Goal: Contribute content

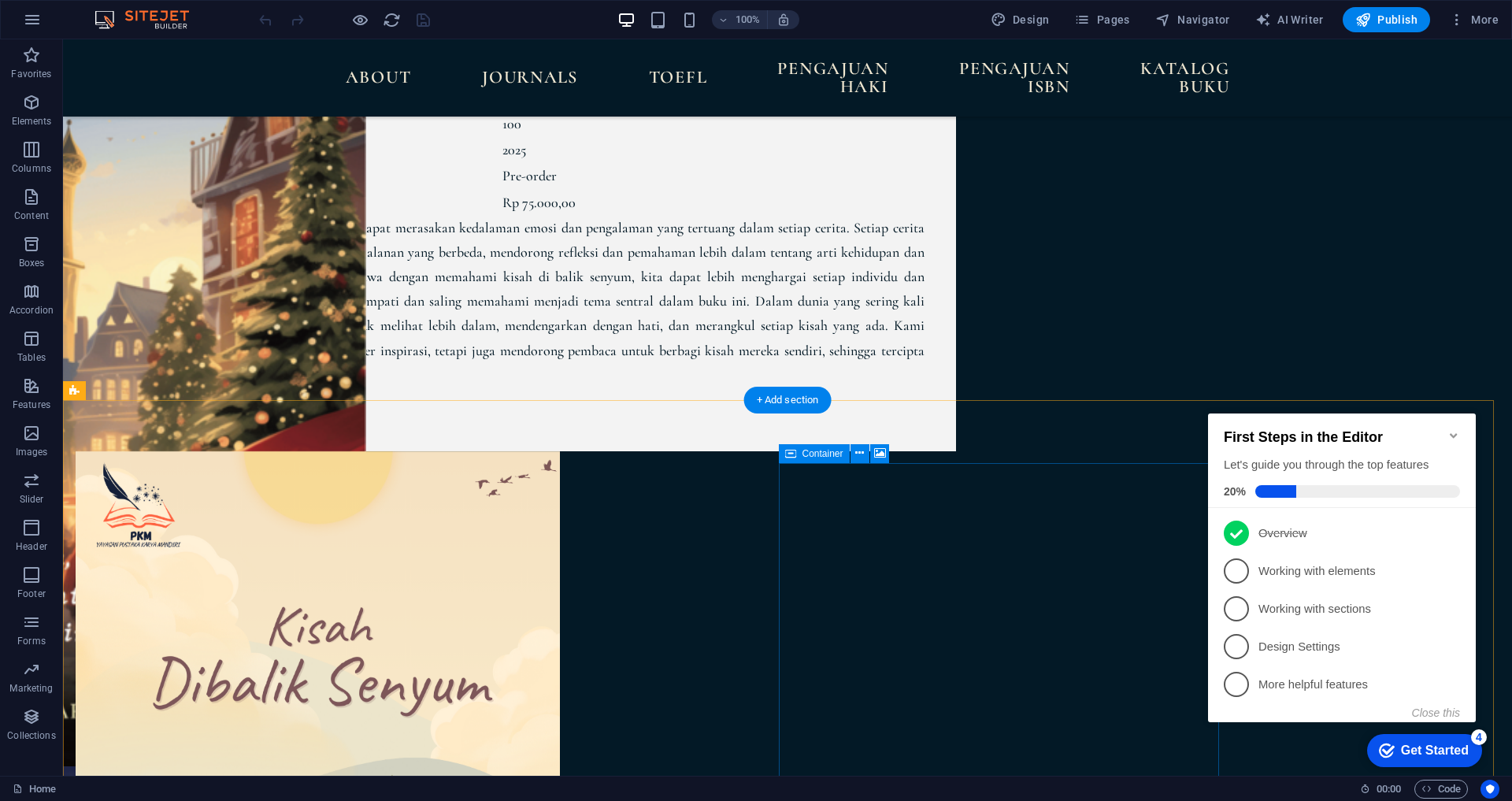
scroll to position [4489, 0]
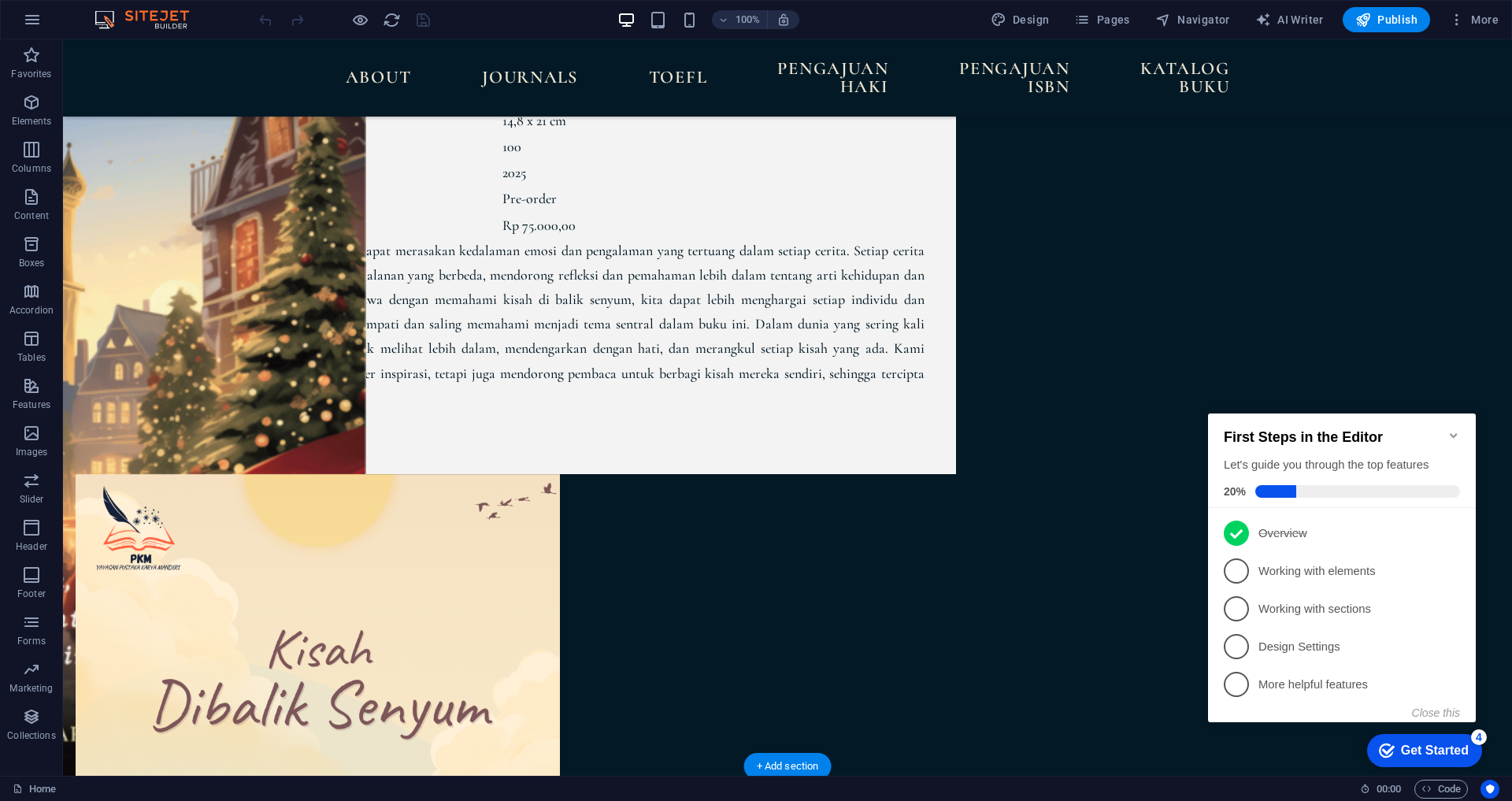
select select "px"
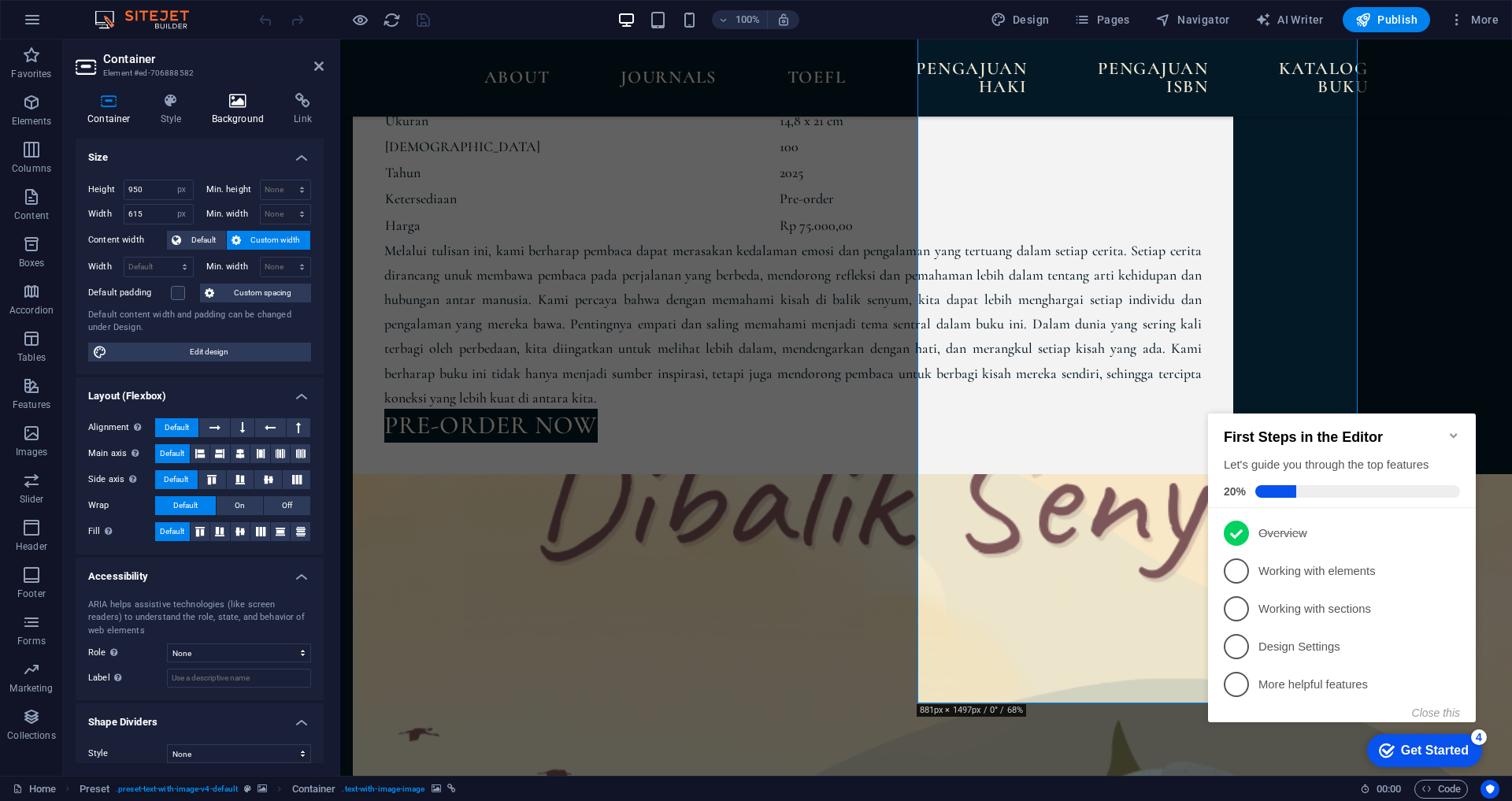
click at [226, 105] on icon at bounding box center [238, 101] width 76 height 16
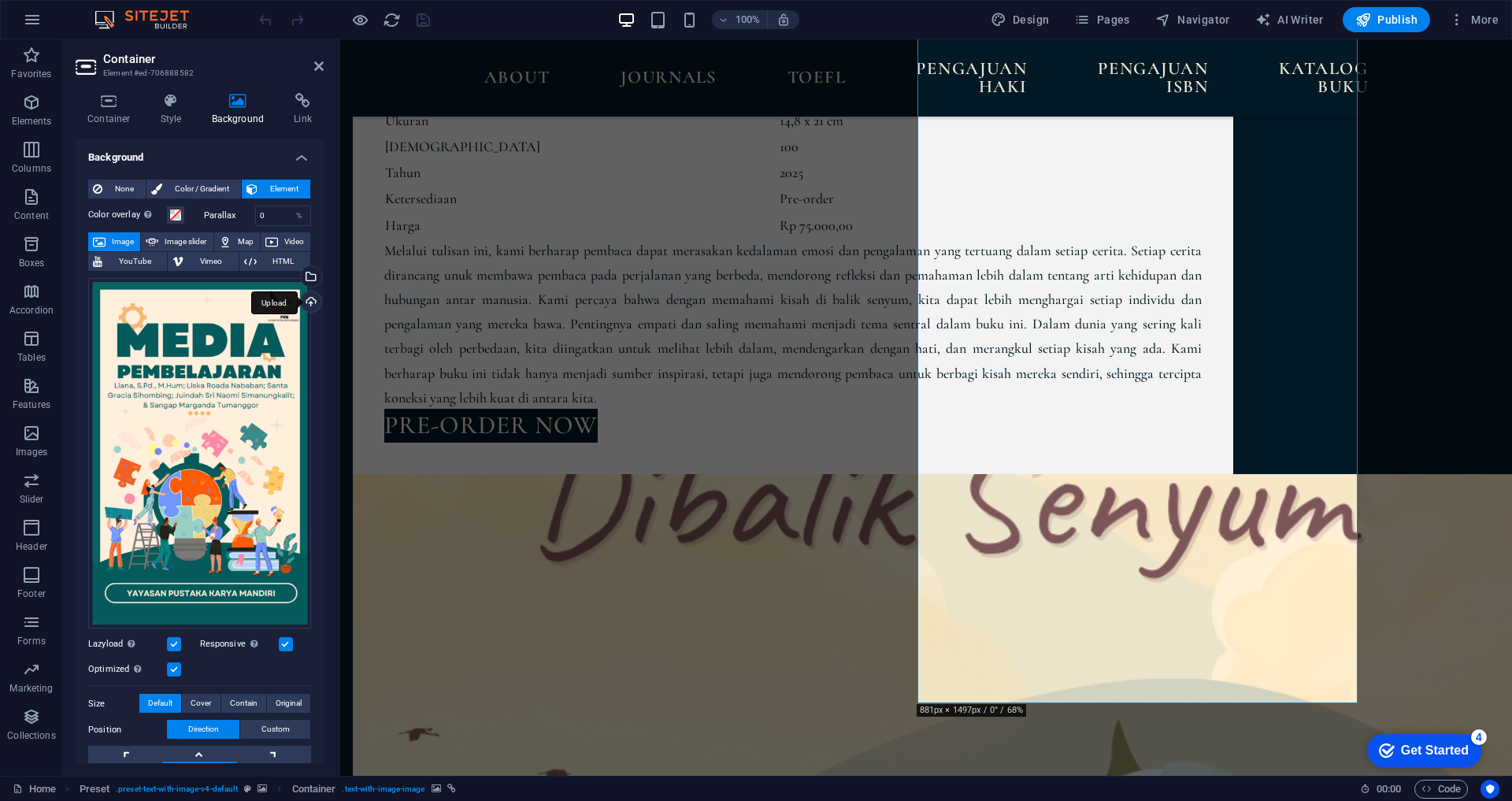
click at [306, 299] on div "Upload" at bounding box center [310, 304] width 24 height 24
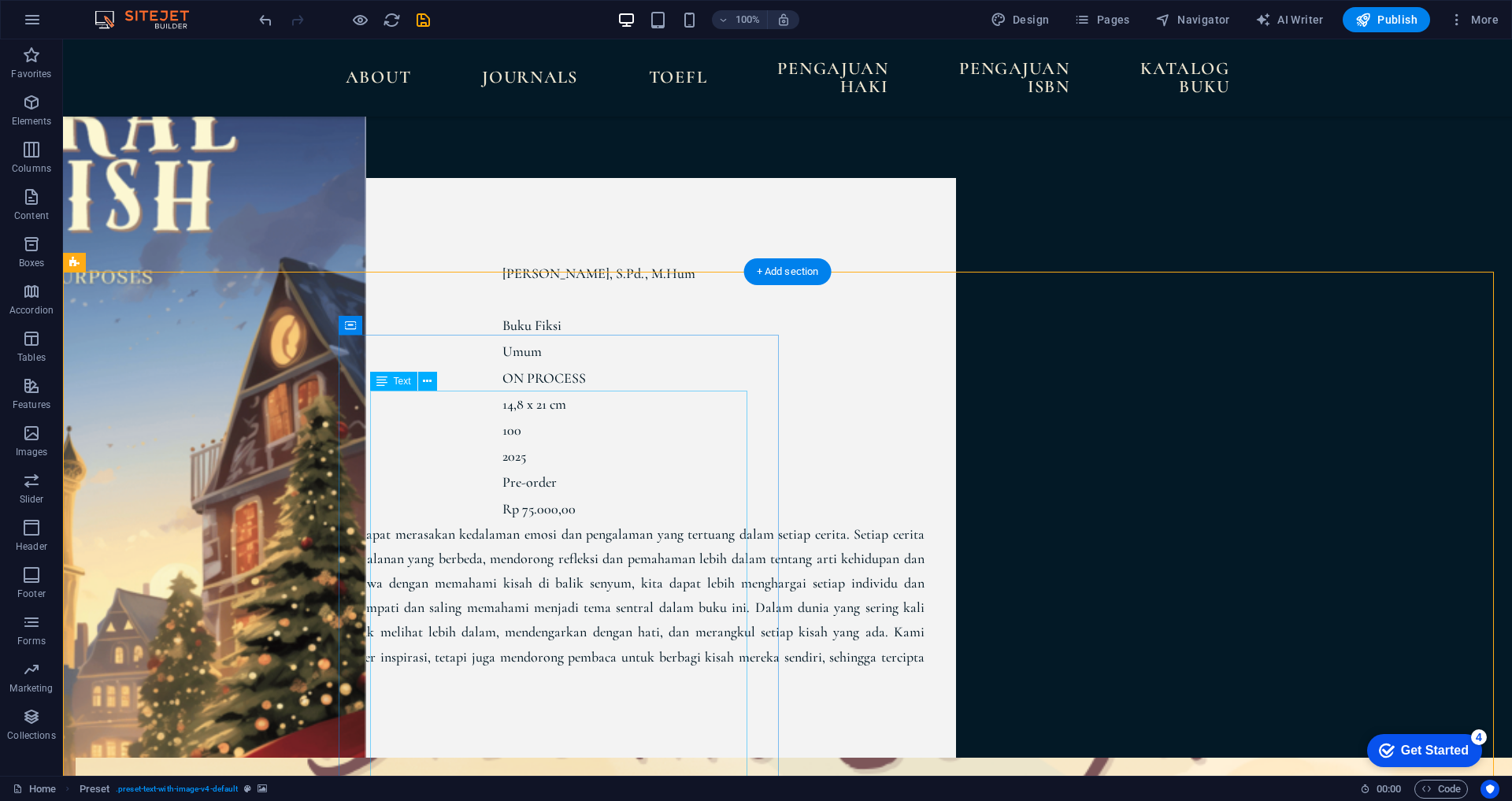
scroll to position [4017, 0]
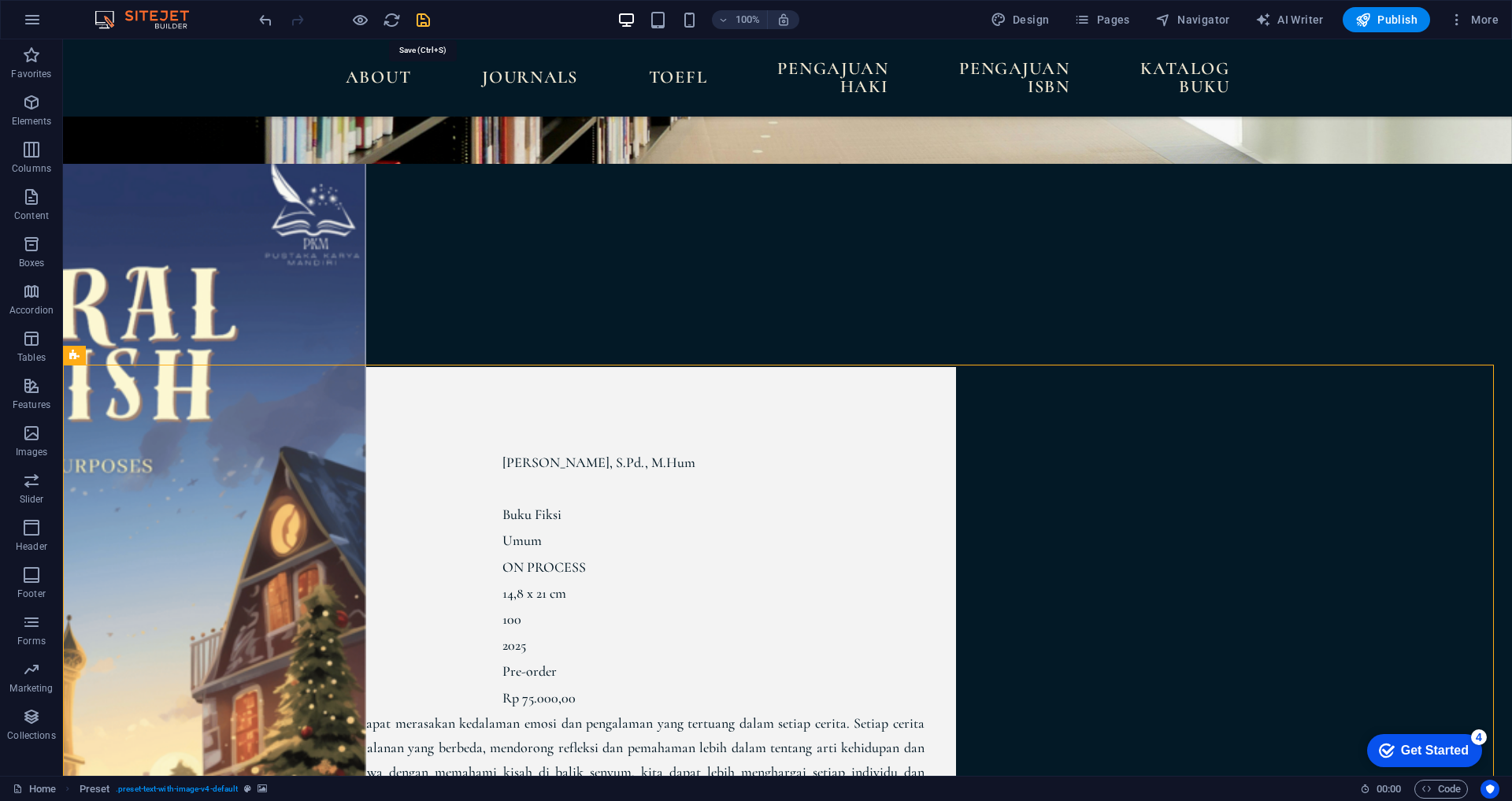
click at [429, 13] on icon "save" at bounding box center [423, 20] width 18 height 18
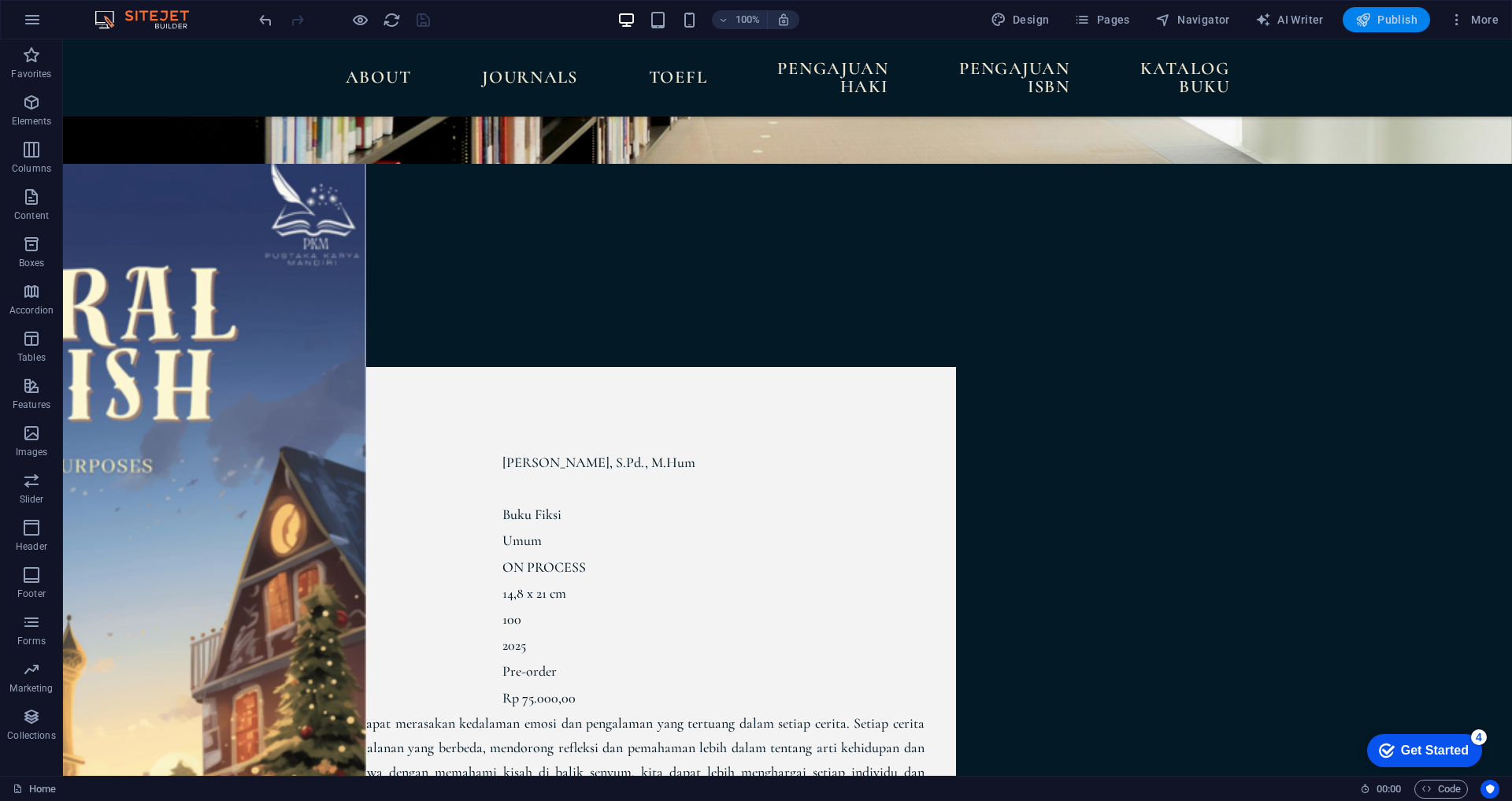
click at [1377, 18] on span "Publish" at bounding box center [1387, 20] width 63 height 16
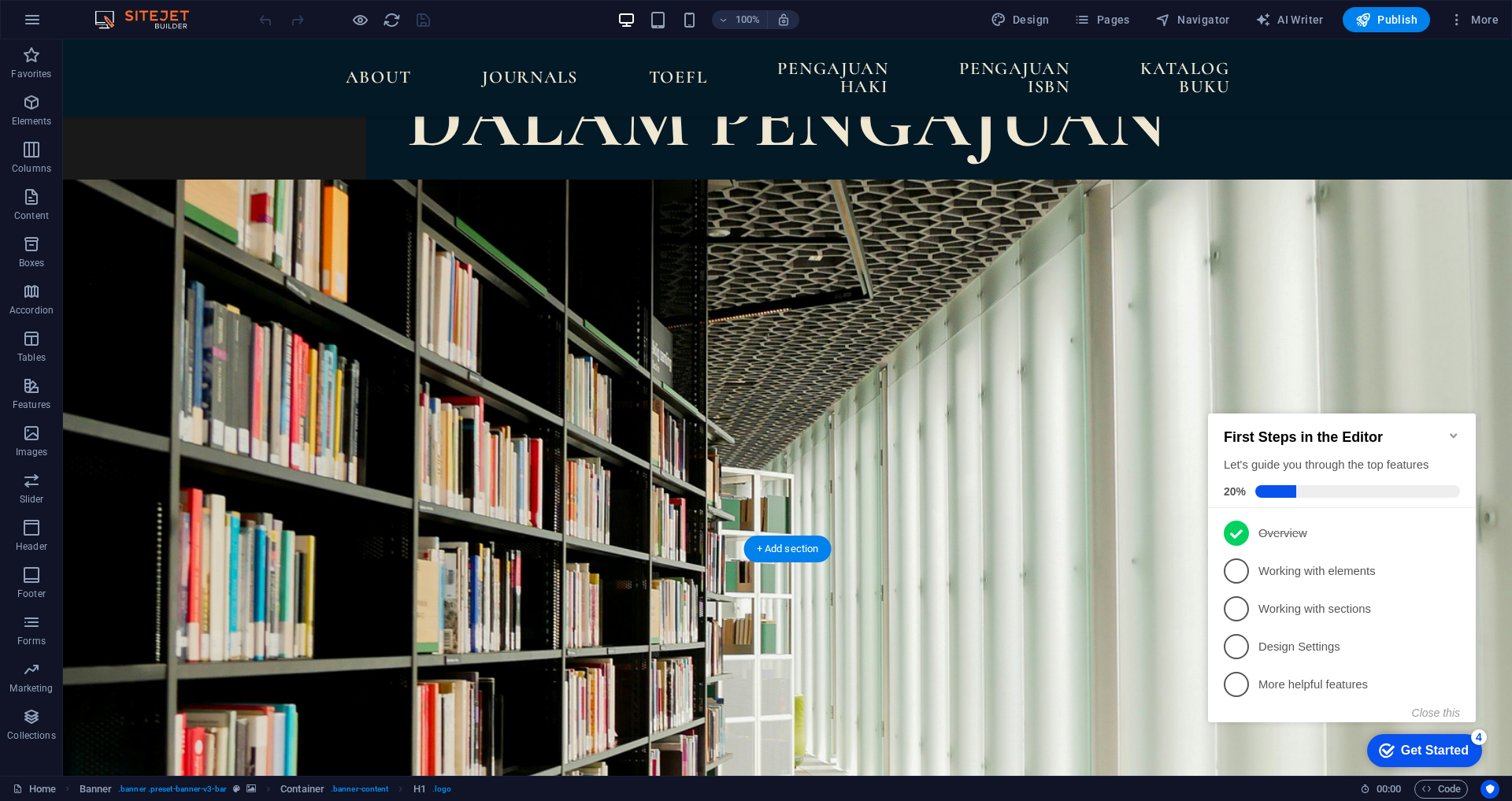
scroll to position [3663, 0]
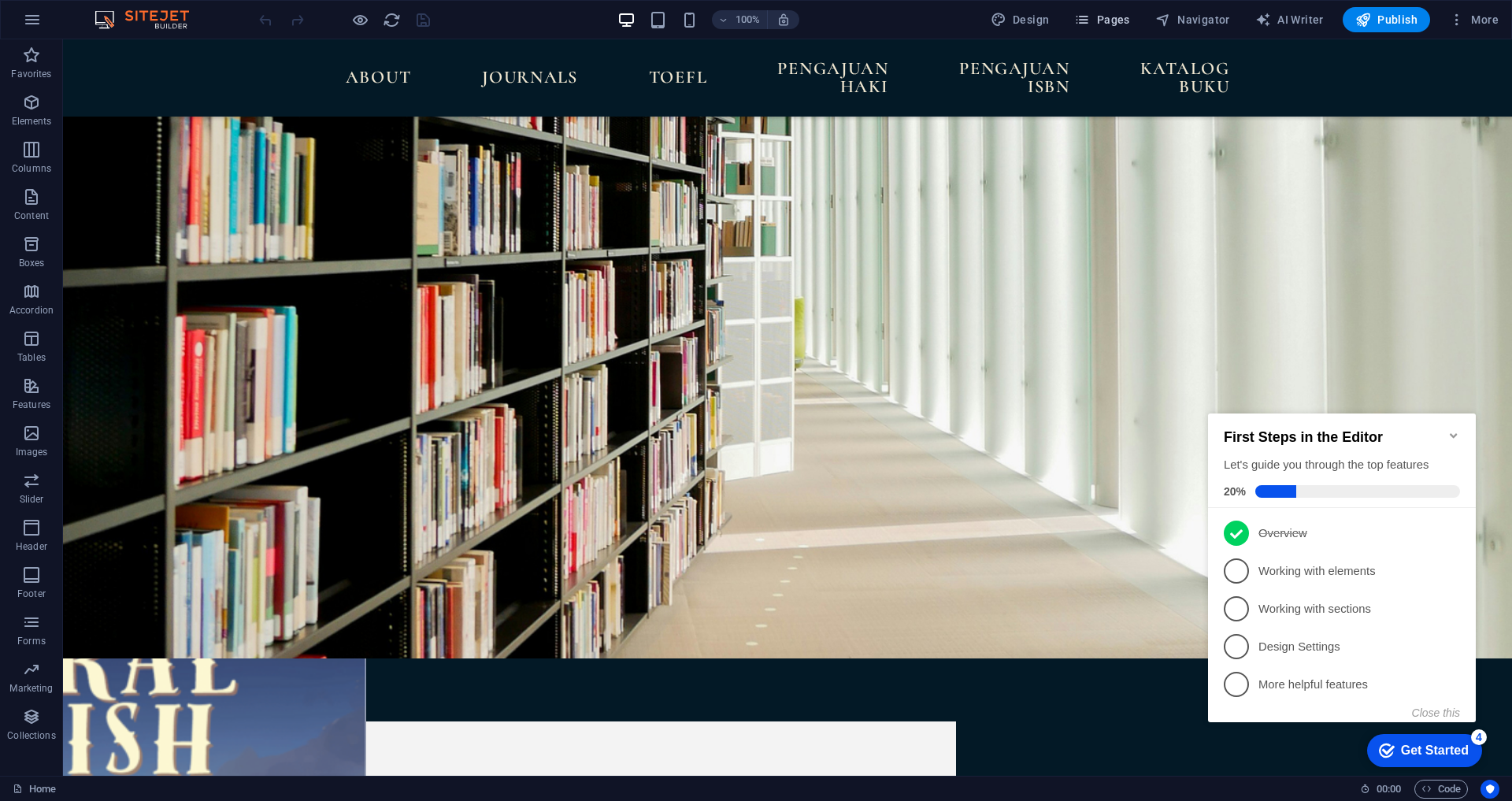
click at [1123, 18] on span "Pages" at bounding box center [1102, 20] width 56 height 16
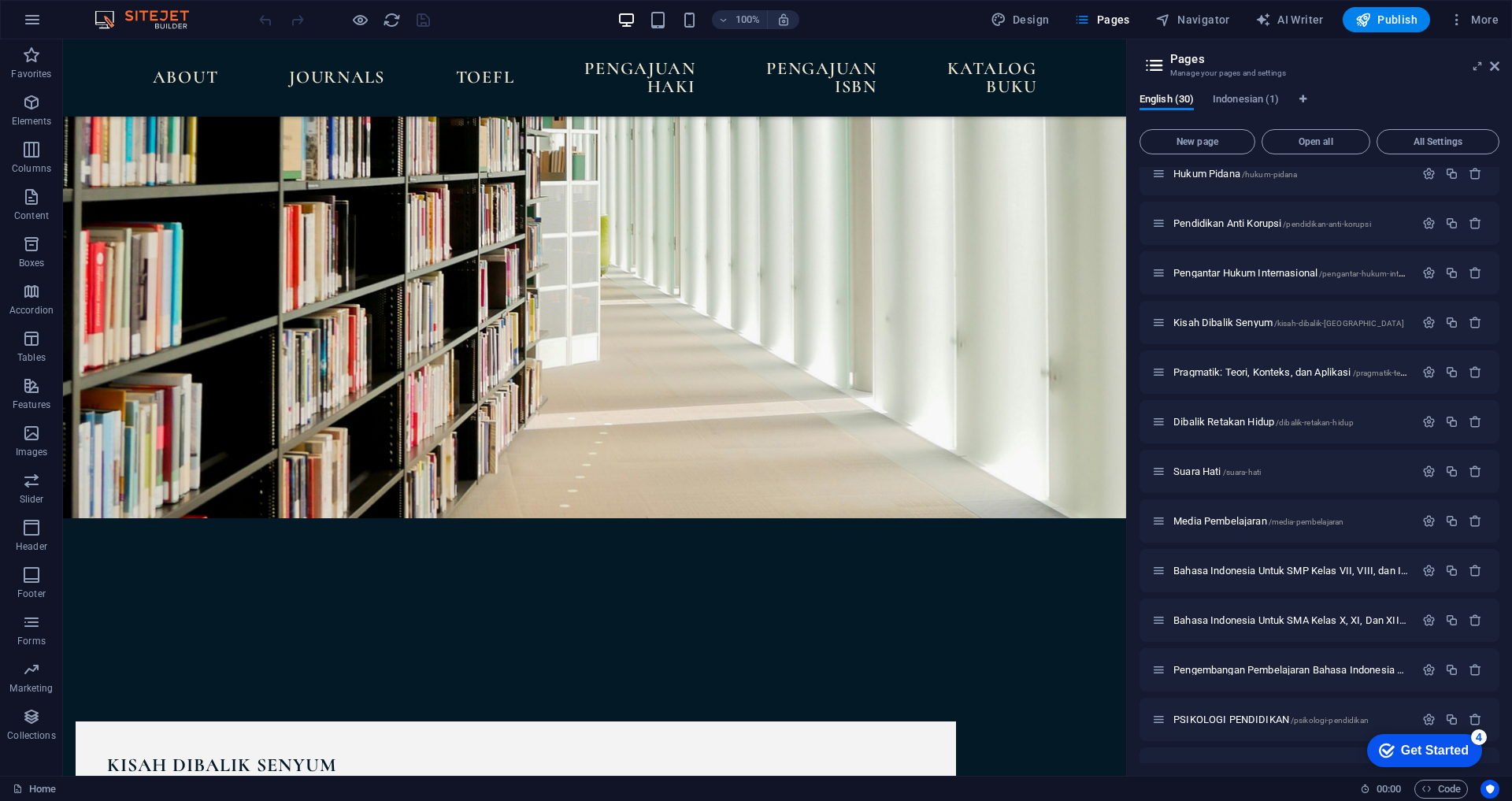
scroll to position [892, 0]
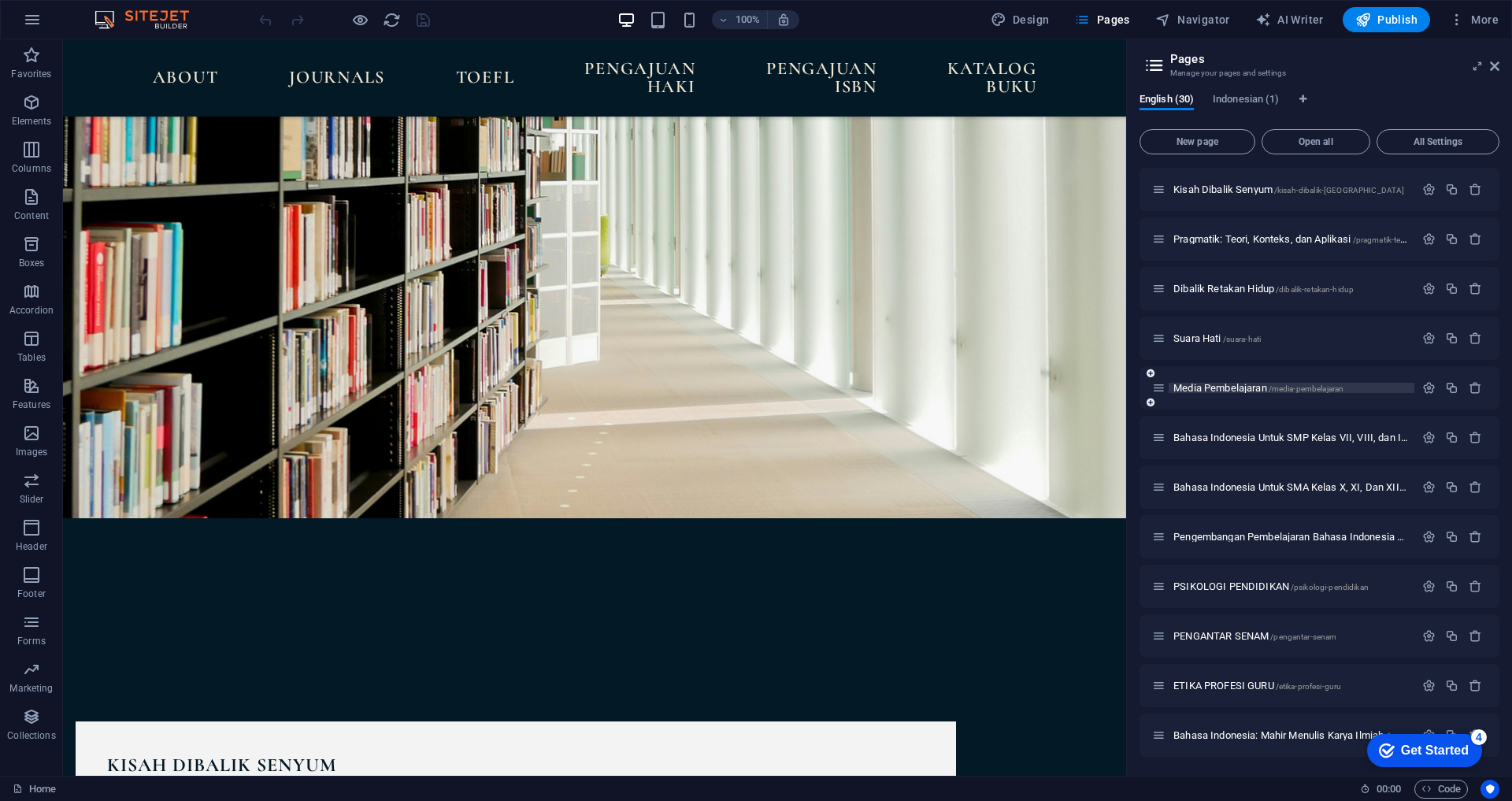
click at [1256, 384] on span "Media Pembelajaran /media-pembelajaran" at bounding box center [1258, 388] width 170 height 12
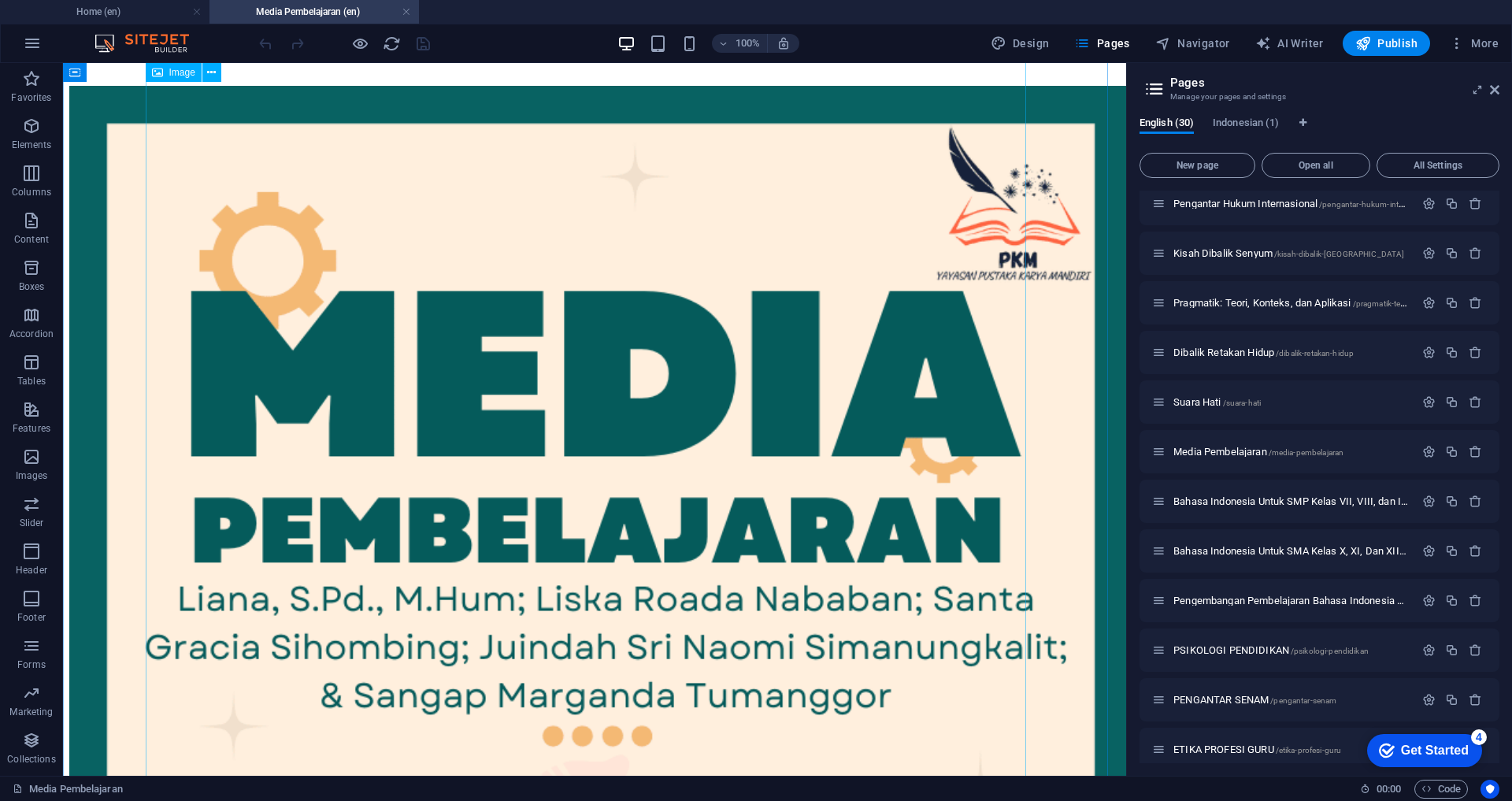
scroll to position [118, 0]
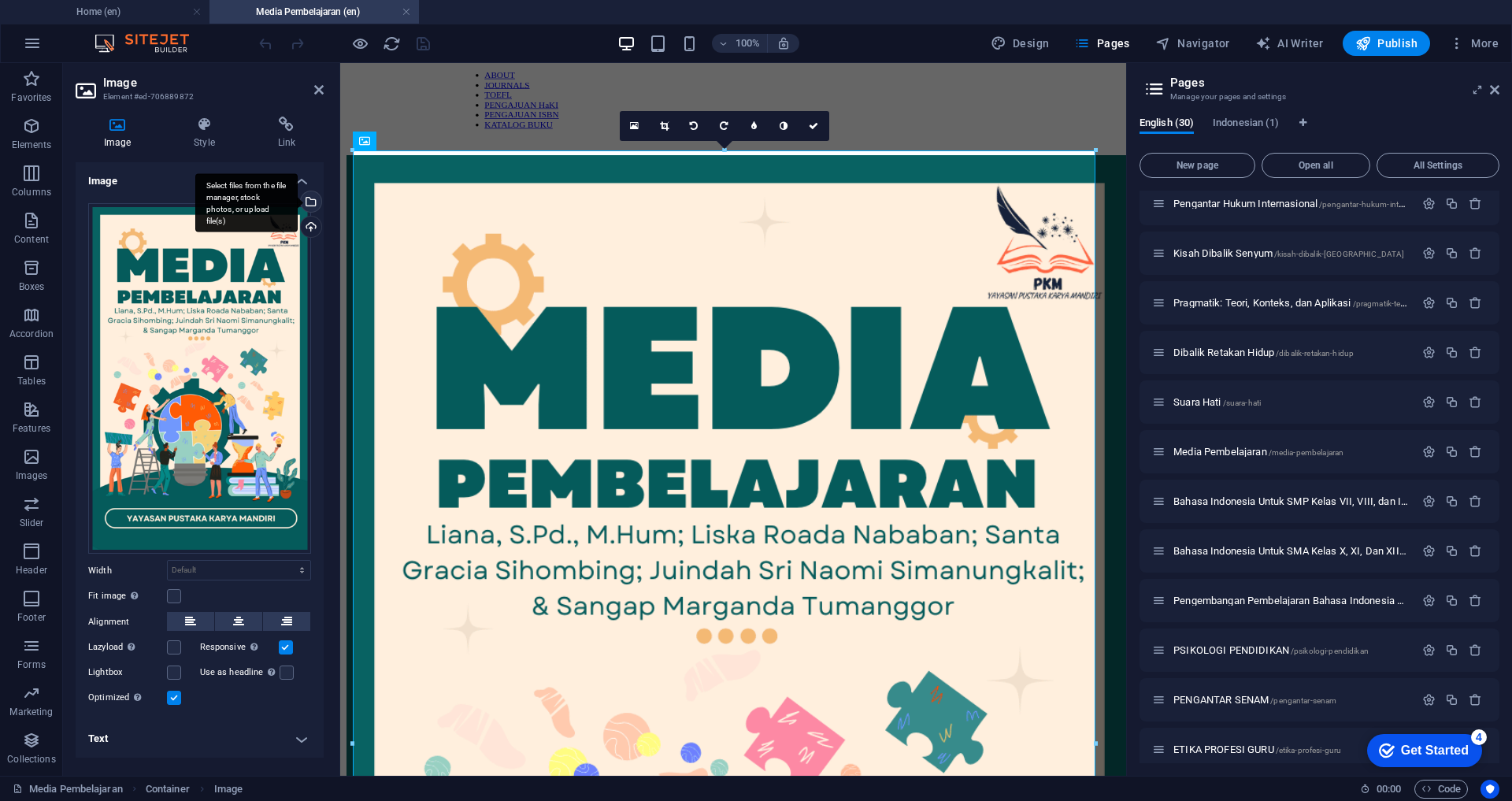
click at [298, 206] on div "Select files from the file manager, stock photos, or upload file(s)" at bounding box center [246, 203] width 102 height 60
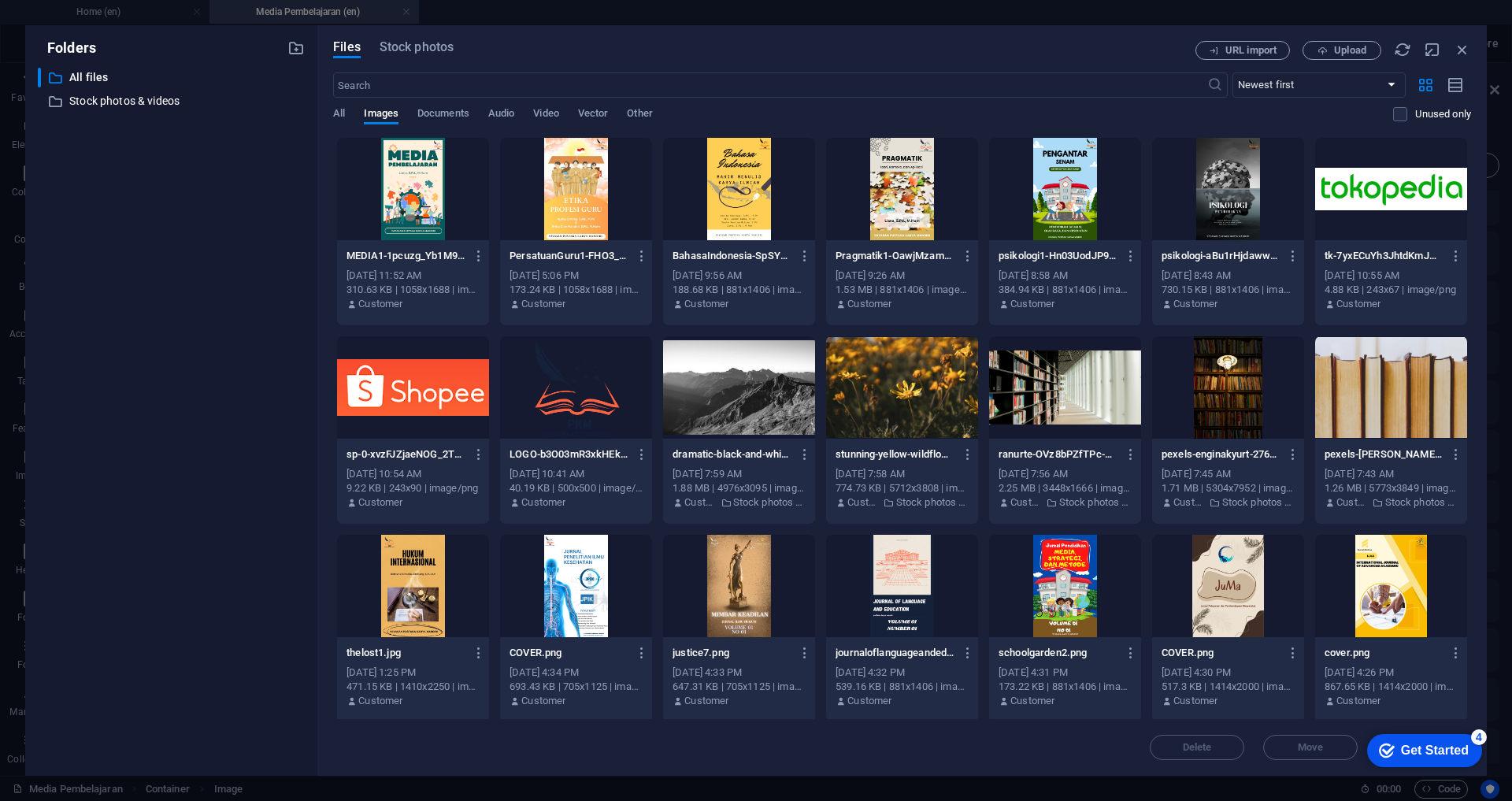
click at [412, 178] on div at bounding box center [413, 189] width 152 height 102
click at [388, 197] on div "1" at bounding box center [413, 189] width 152 height 102
click at [388, 197] on div at bounding box center [413, 189] width 152 height 102
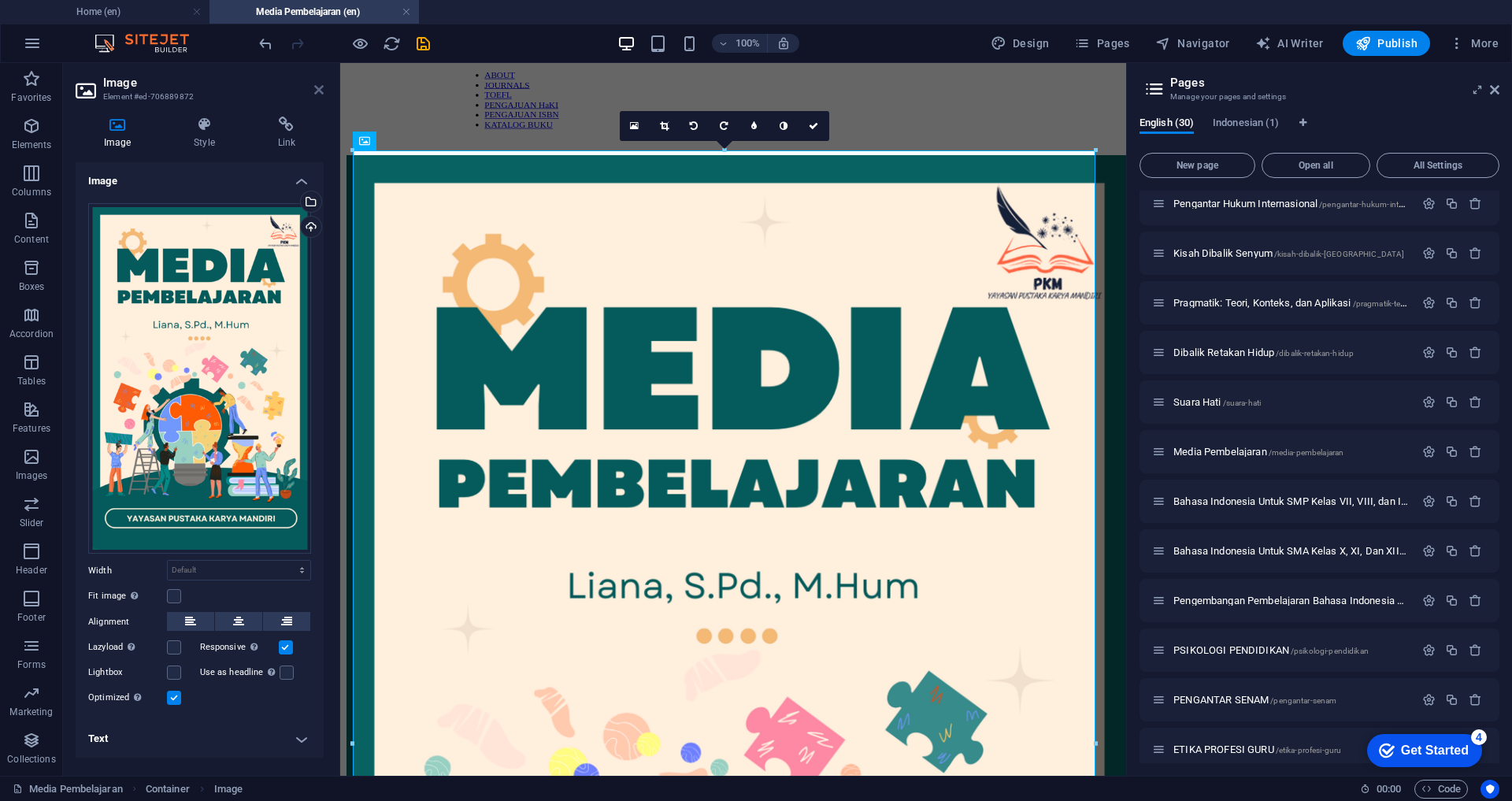
click at [319, 91] on icon at bounding box center [320, 89] width 10 height 13
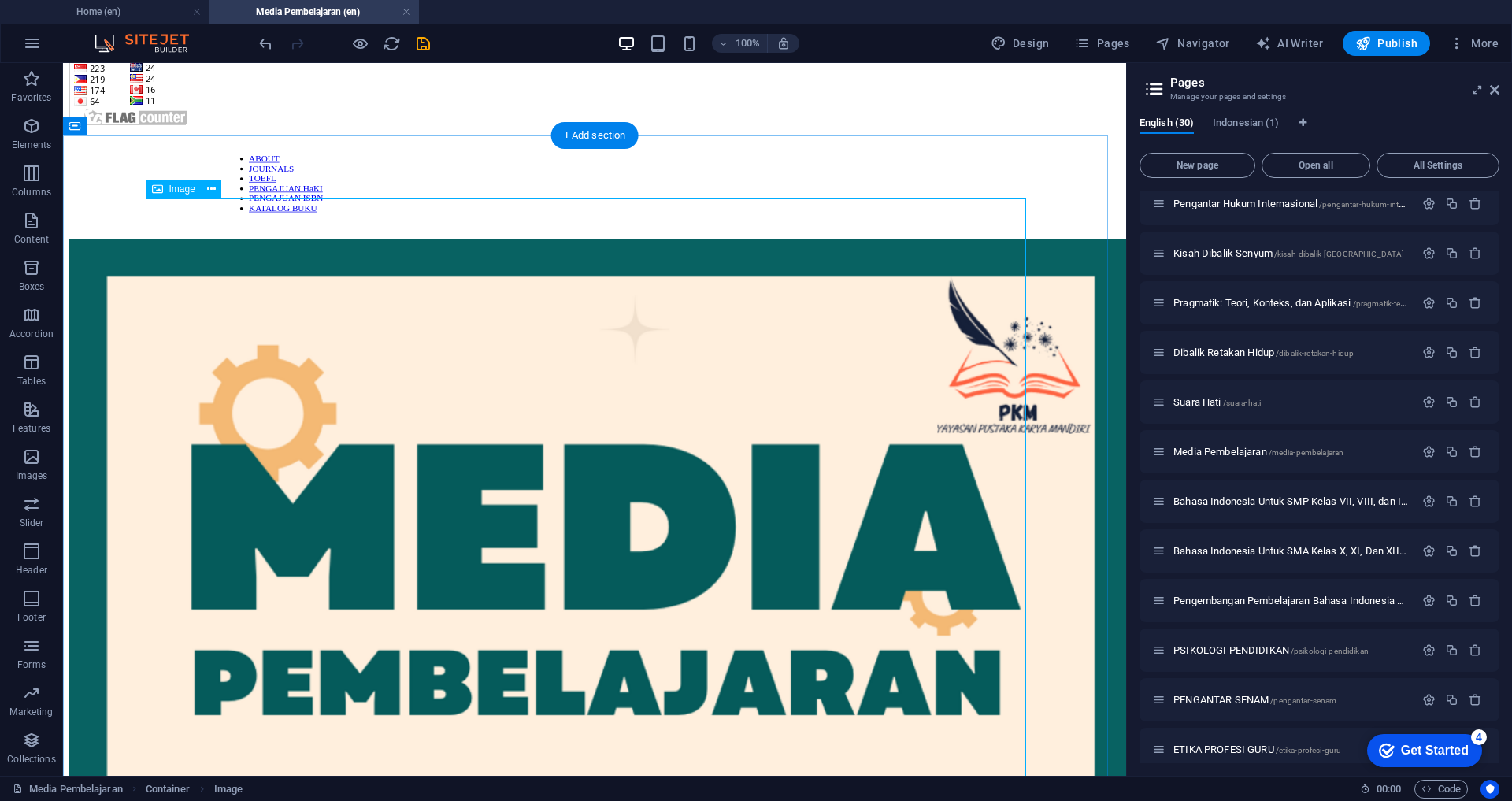
scroll to position [0, 0]
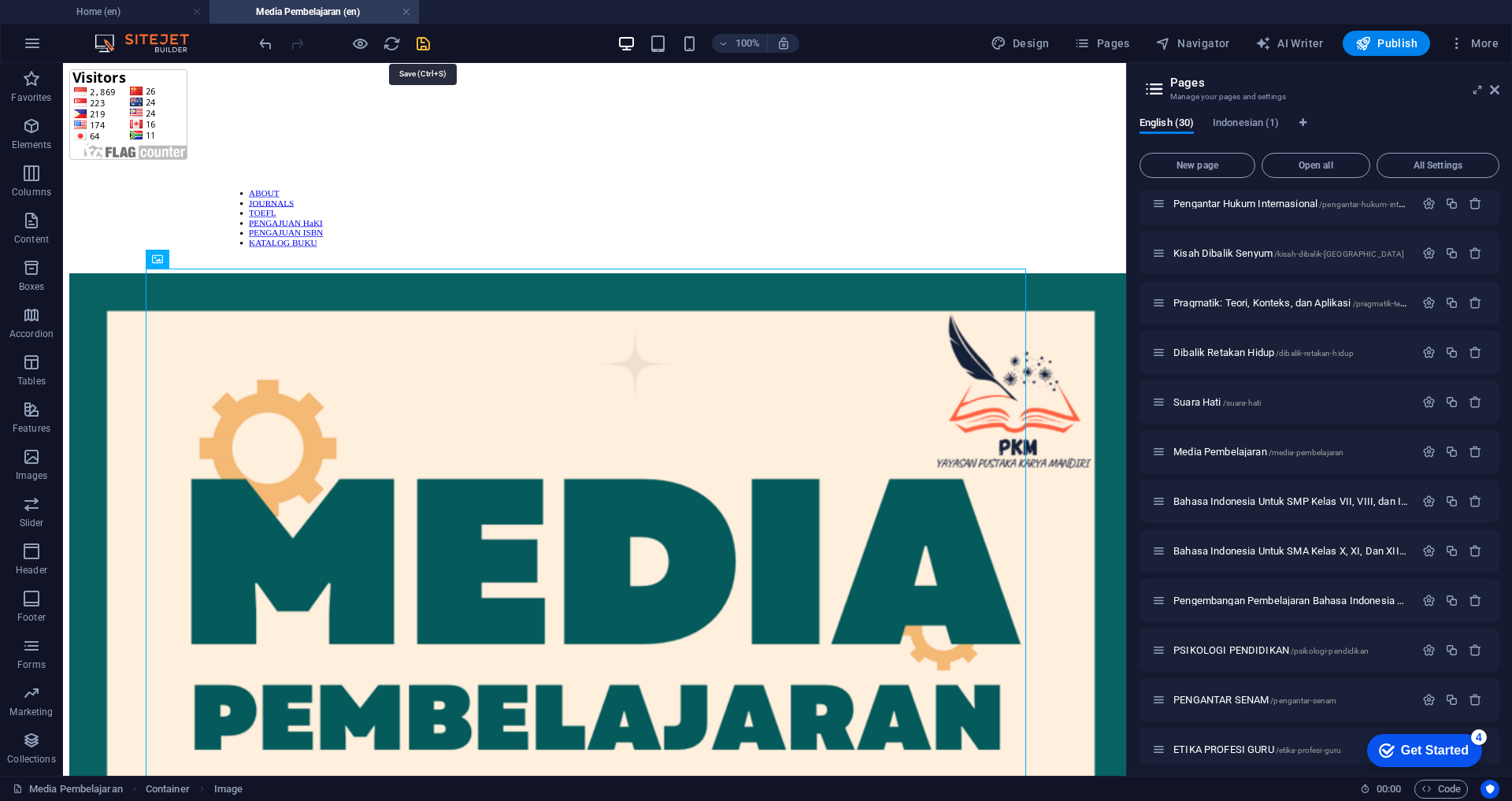
click at [422, 45] on icon "save" at bounding box center [423, 44] width 18 height 18
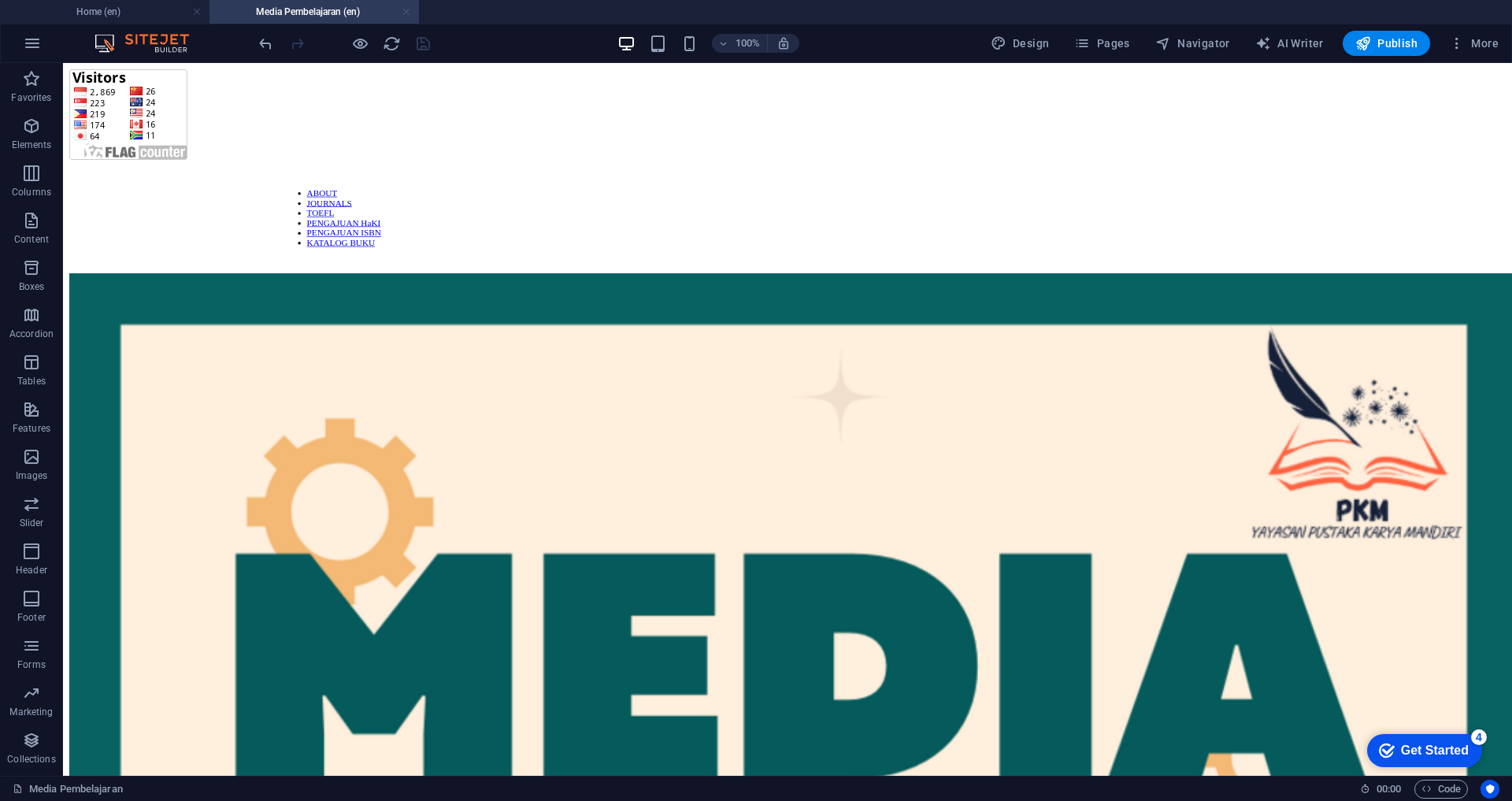
click at [408, 13] on link at bounding box center [407, 12] width 10 height 15
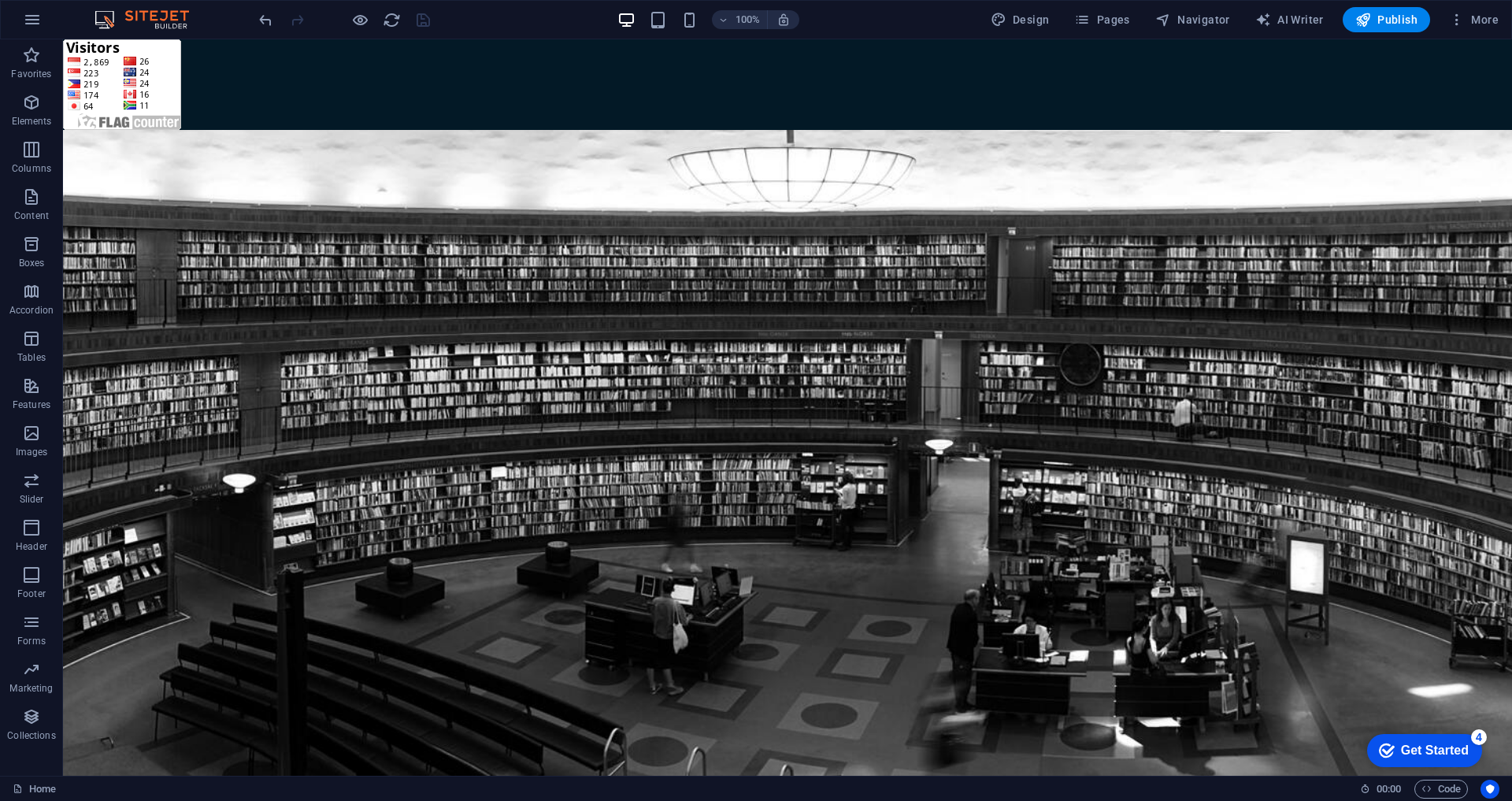
scroll to position [3662, 0]
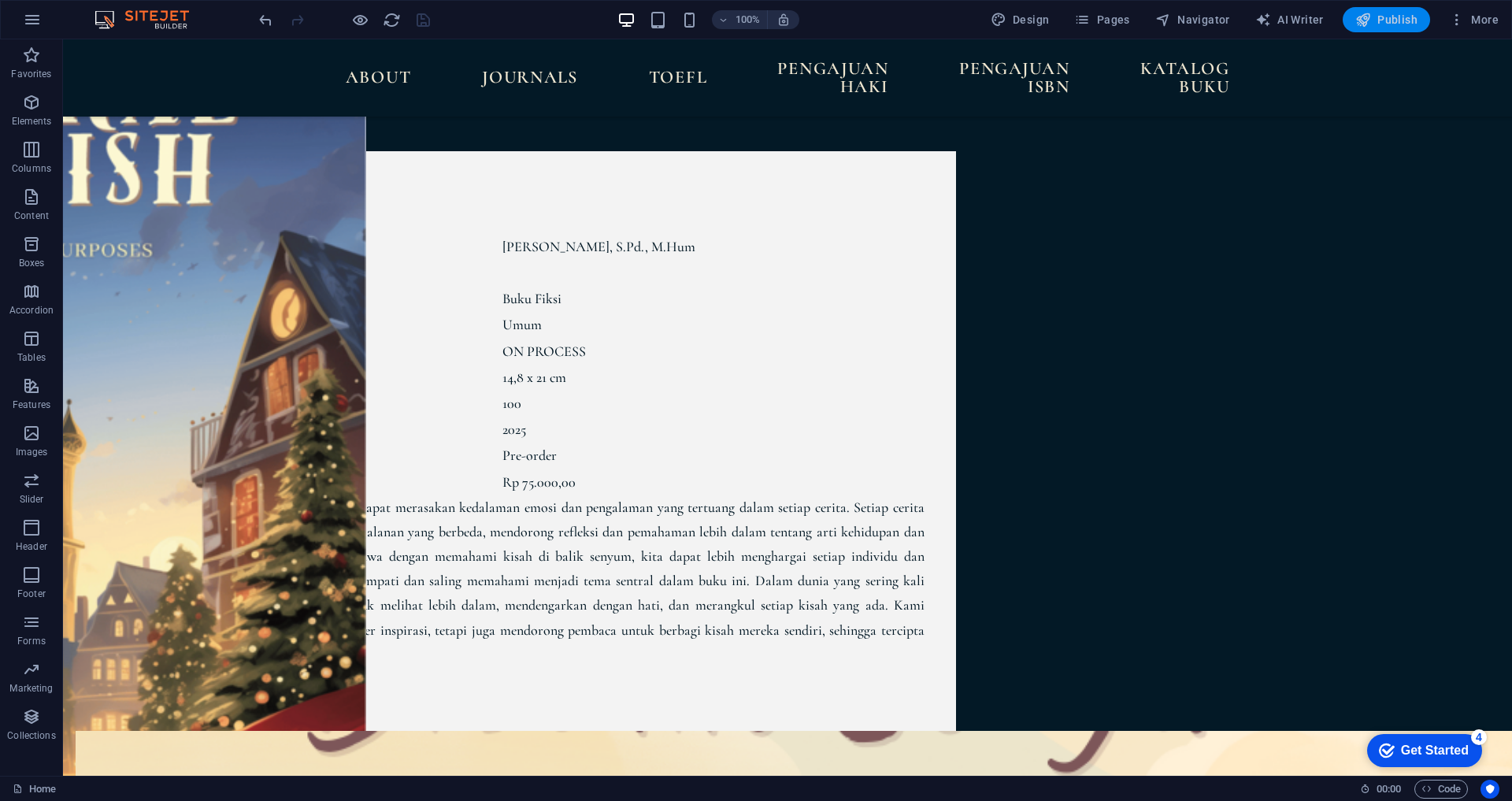
click at [1378, 28] on button "Publish" at bounding box center [1387, 19] width 87 height 25
